Goal: Register for event/course

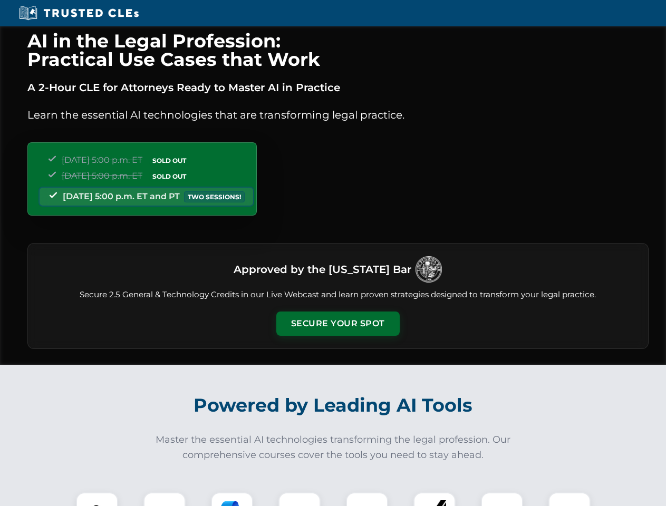
click at [338, 324] on button "Secure Your Spot" at bounding box center [337, 324] width 123 height 24
click at [97, 500] on img at bounding box center [97, 513] width 31 height 31
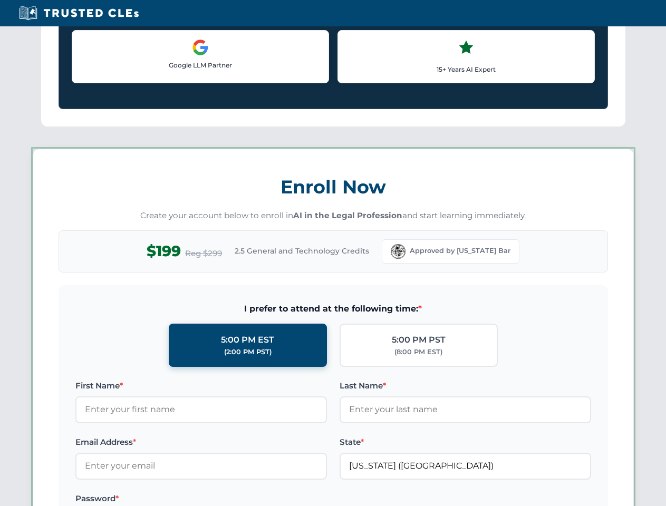
click at [232, 500] on label "Password *" at bounding box center [201, 499] width 252 height 13
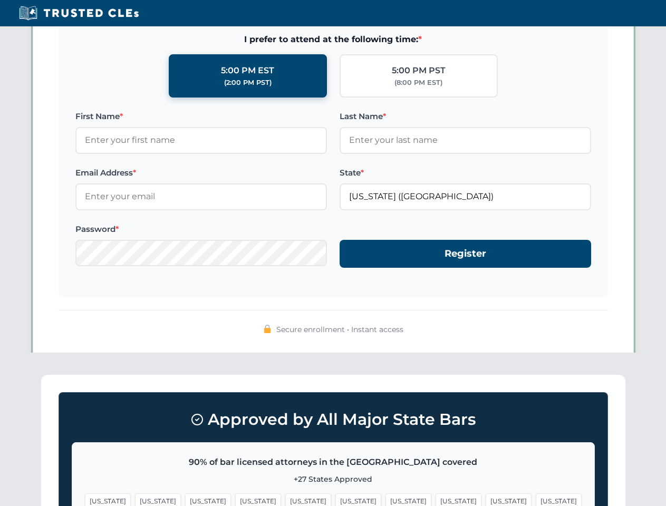
click at [486, 500] on span "[US_STATE]" at bounding box center [509, 501] width 46 height 15
